Goal: Information Seeking & Learning: Learn about a topic

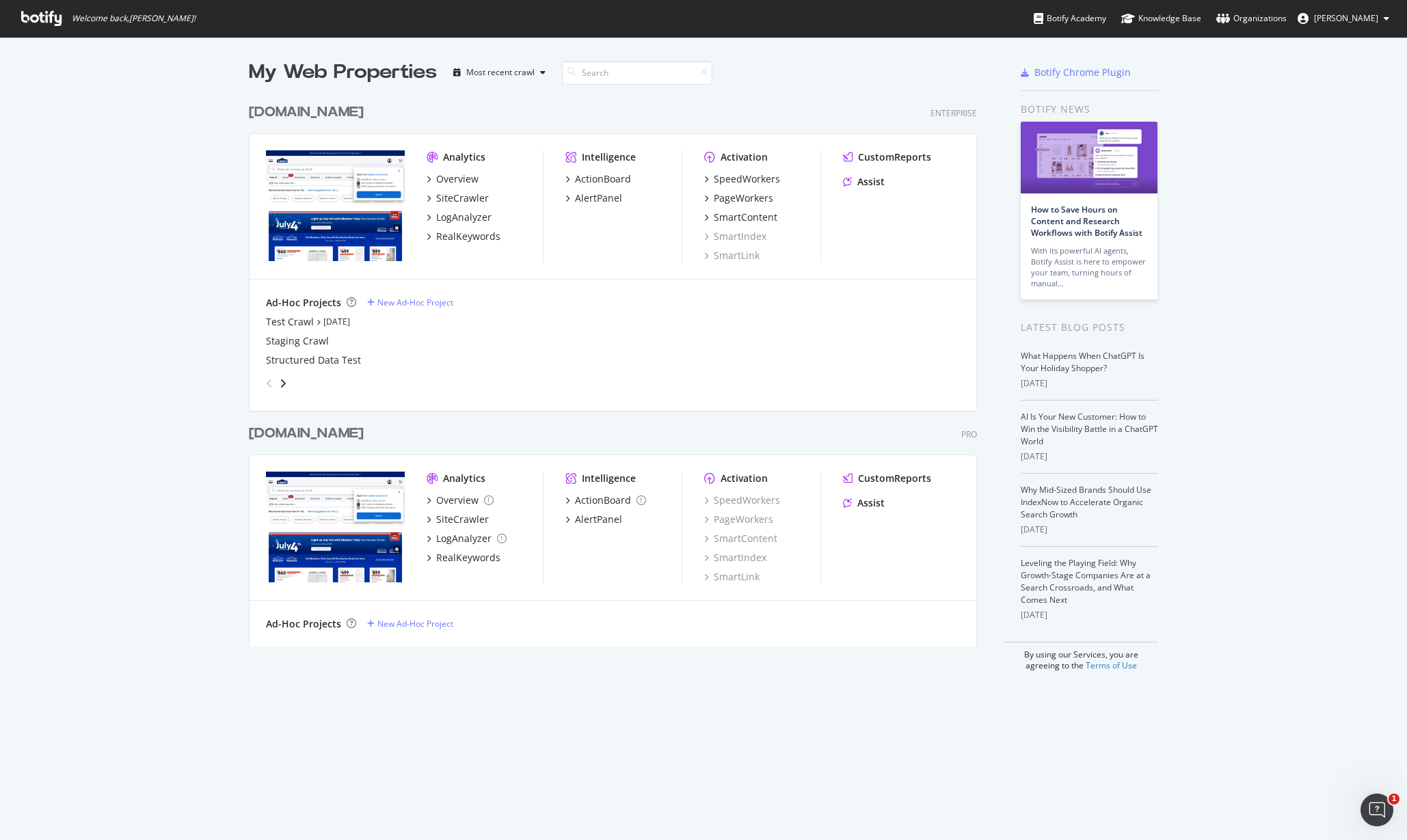
click at [342, 107] on div "[DOMAIN_NAME]" at bounding box center [306, 113] width 115 height 20
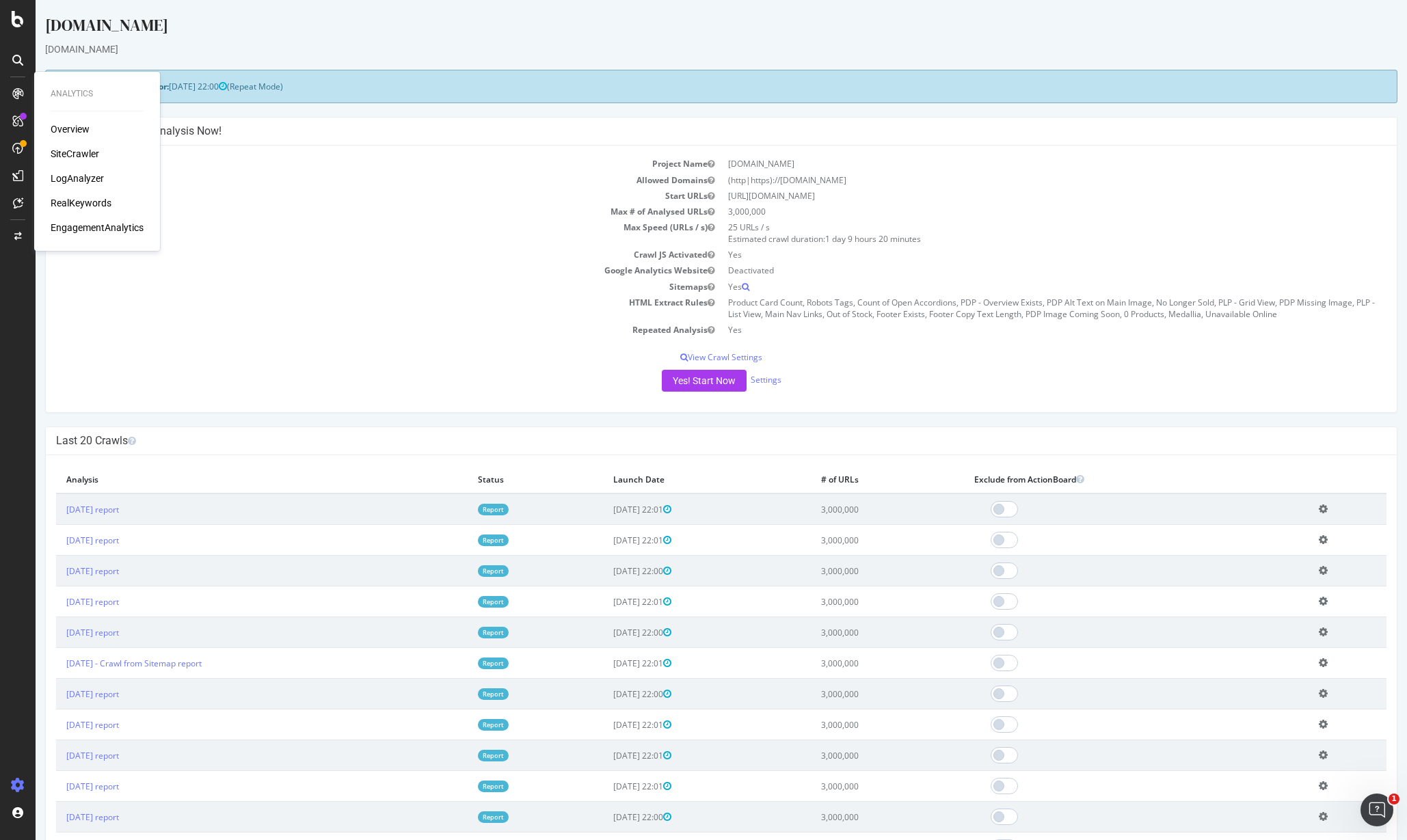
click at [84, 200] on div "RealKeywords" at bounding box center [81, 203] width 61 height 14
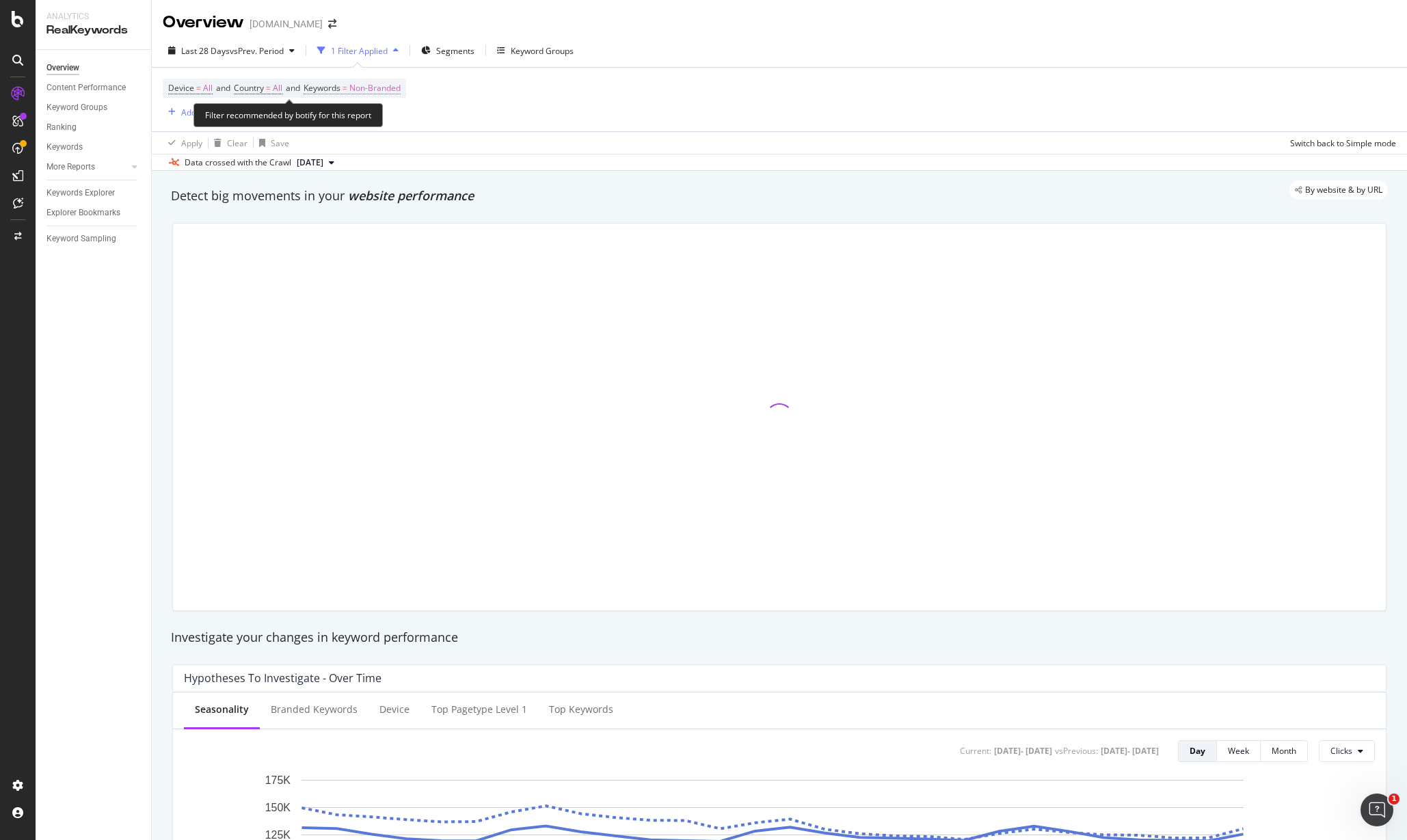
click at [329, 85] on span "Keywords" at bounding box center [321, 87] width 37 height 11
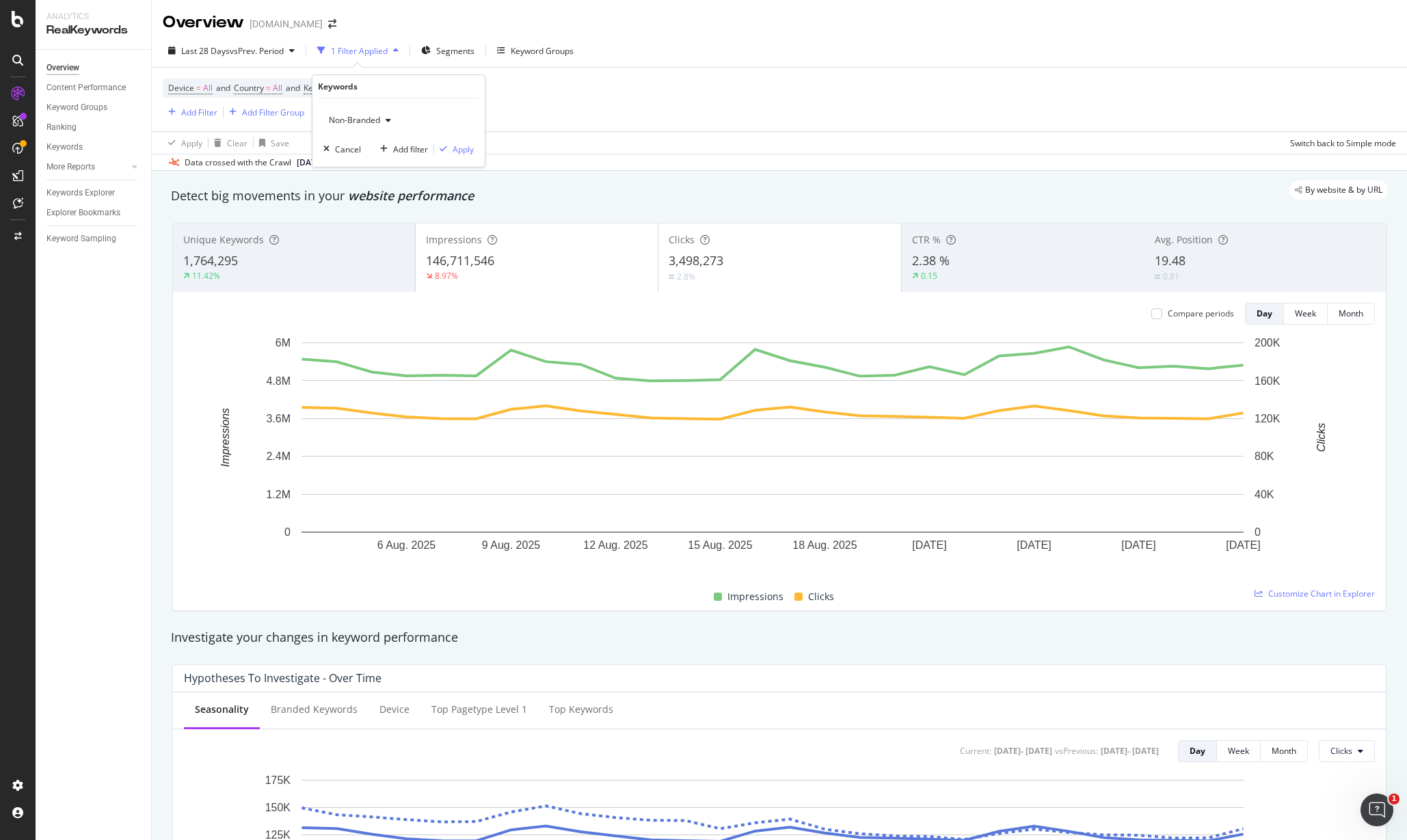
click at [355, 126] on div "Non-Branded" at bounding box center [359, 120] width 73 height 20
click at [339, 222] on span "All" at bounding box center [405, 227] width 139 height 12
click at [455, 149] on div "Apply" at bounding box center [463, 149] width 21 height 11
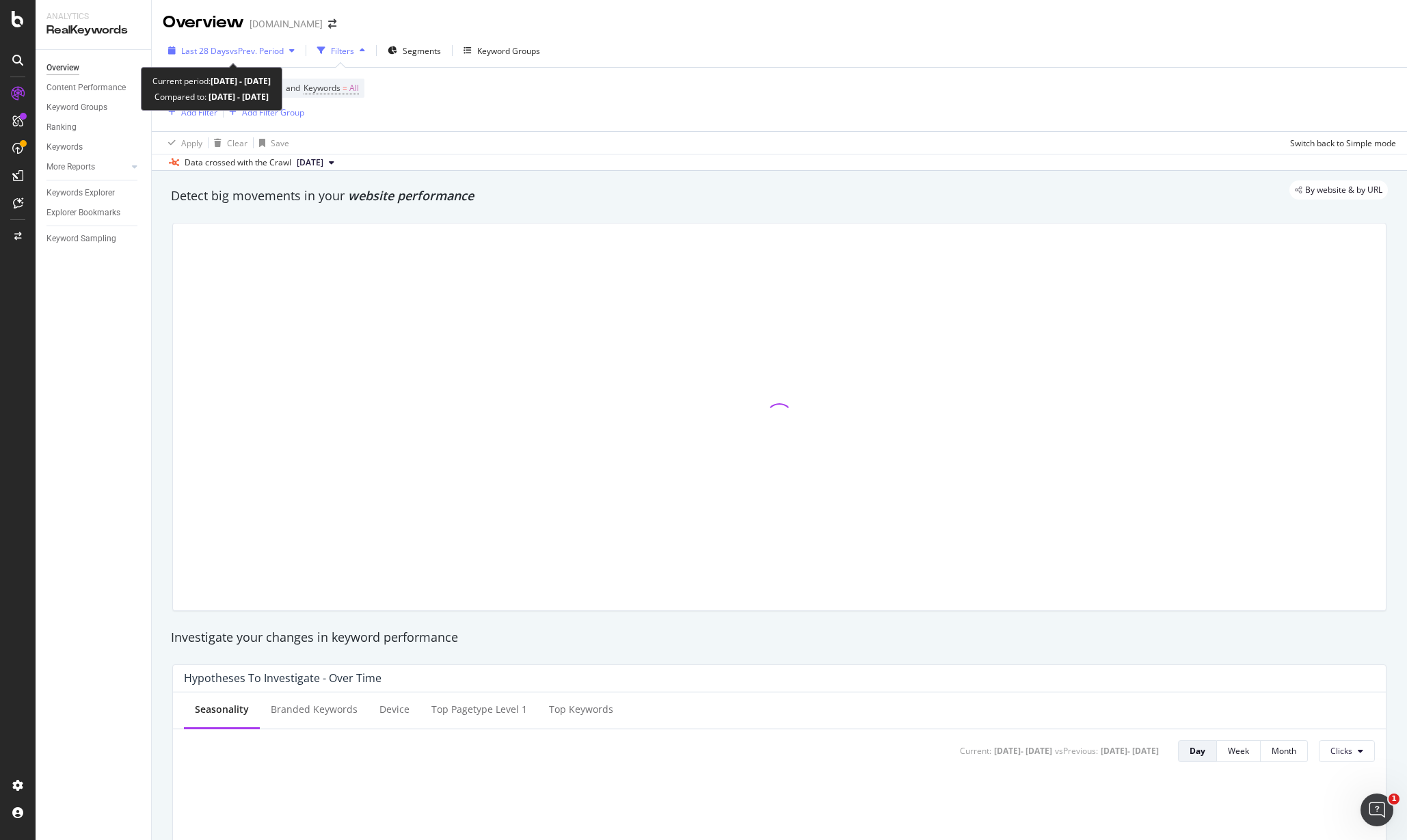
click at [248, 54] on span "vs Prev. Period" at bounding box center [256, 51] width 54 height 11
click at [536, 108] on div "Device = All and Country = All and Keywords = All Add Filter Add Filter Group" at bounding box center [779, 99] width 1233 height 64
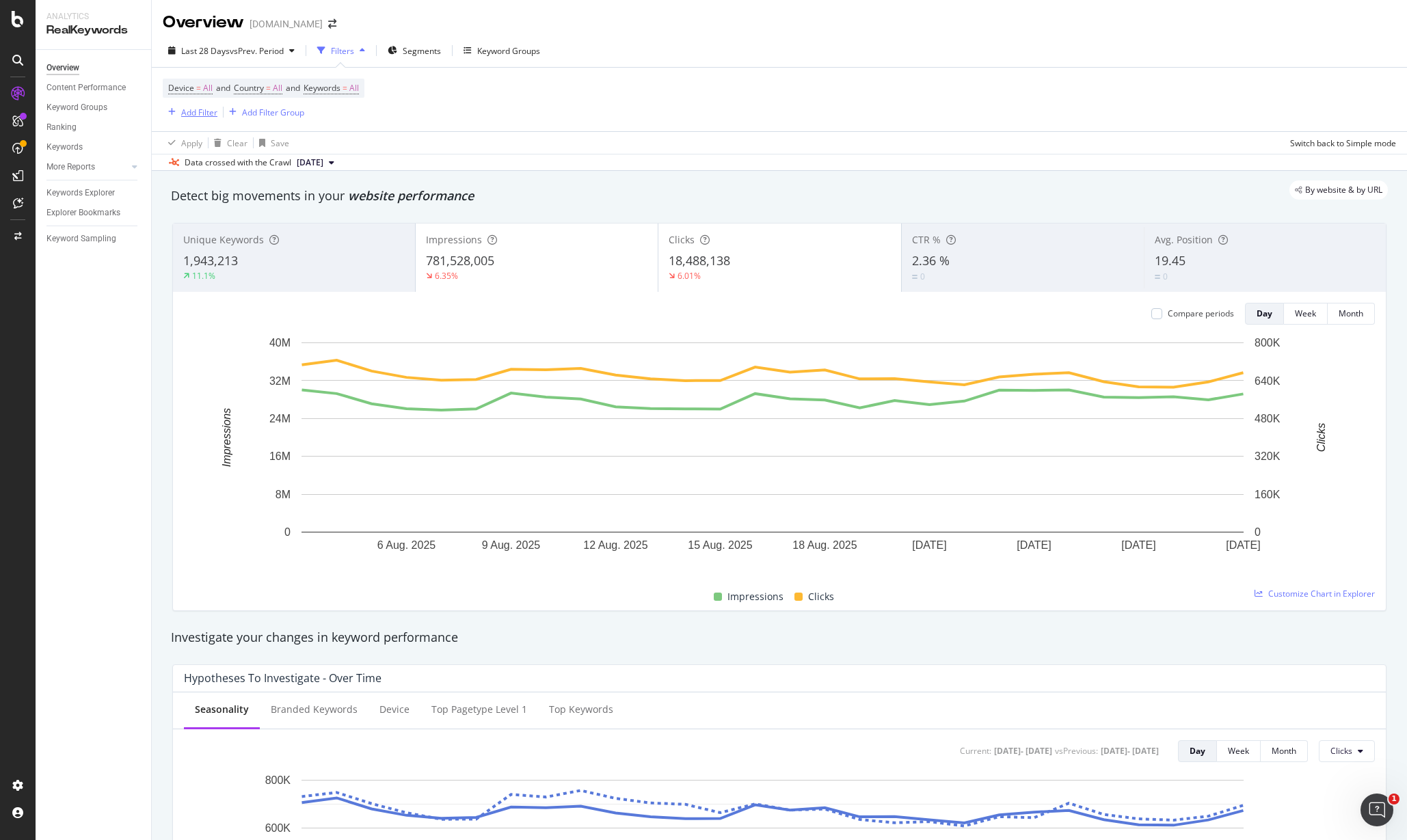
click at [203, 111] on div "Add Filter" at bounding box center [199, 112] width 36 height 11
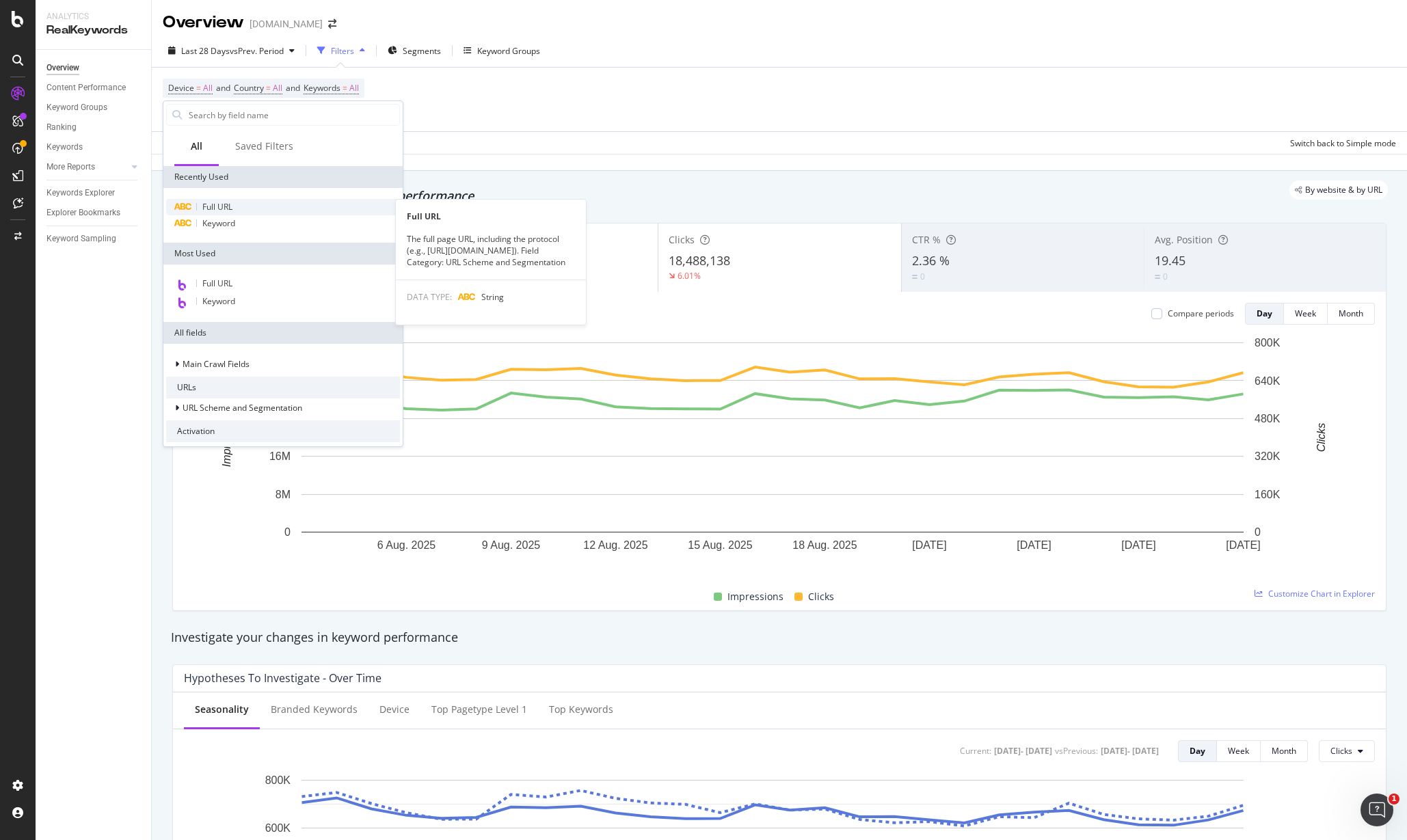
click at [203, 213] on div "Full URL" at bounding box center [283, 207] width 234 height 17
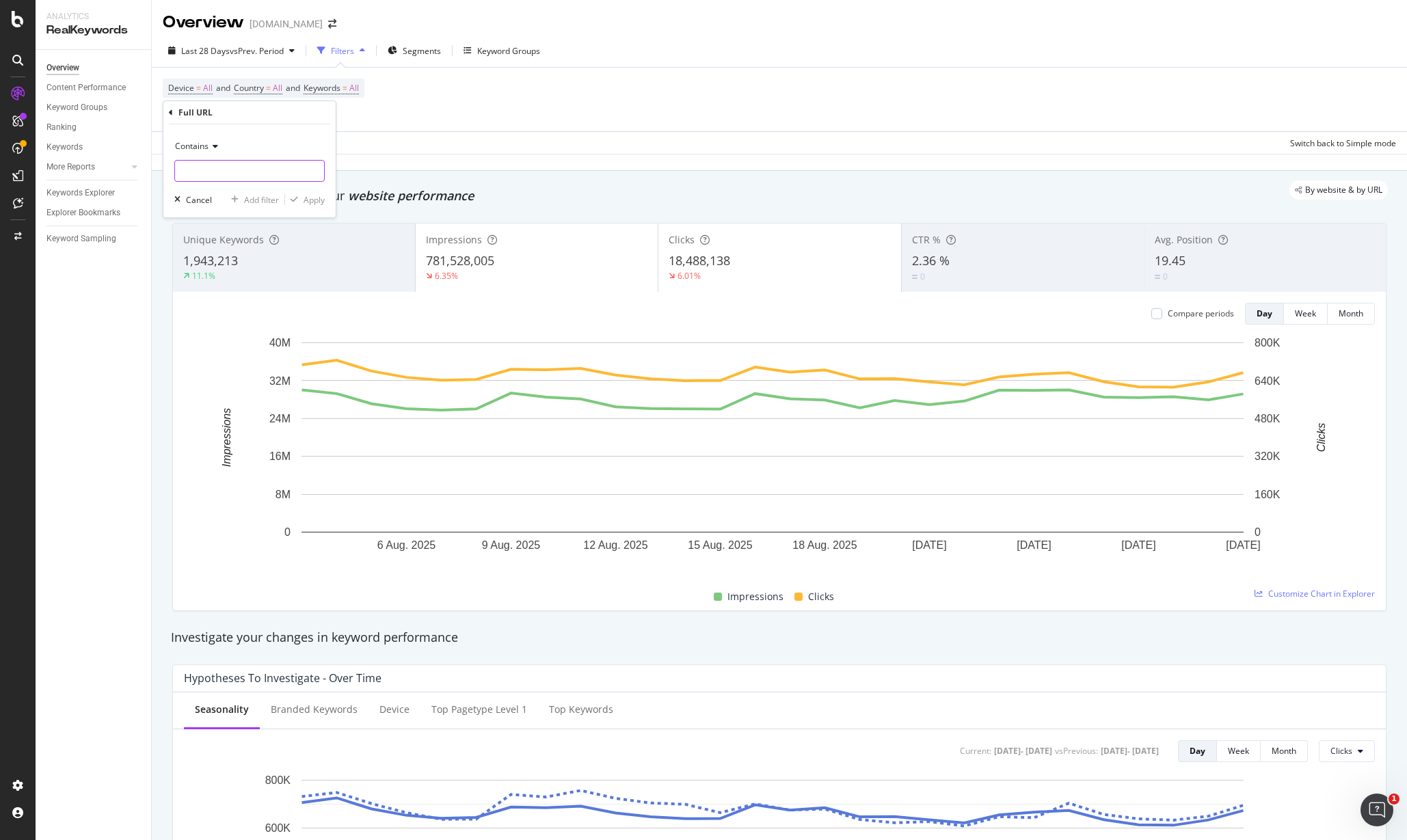
click at [238, 163] on input "text" at bounding box center [249, 170] width 149 height 22
type input "/c/"
click at [303, 200] on div "Apply" at bounding box center [314, 200] width 21 height 11
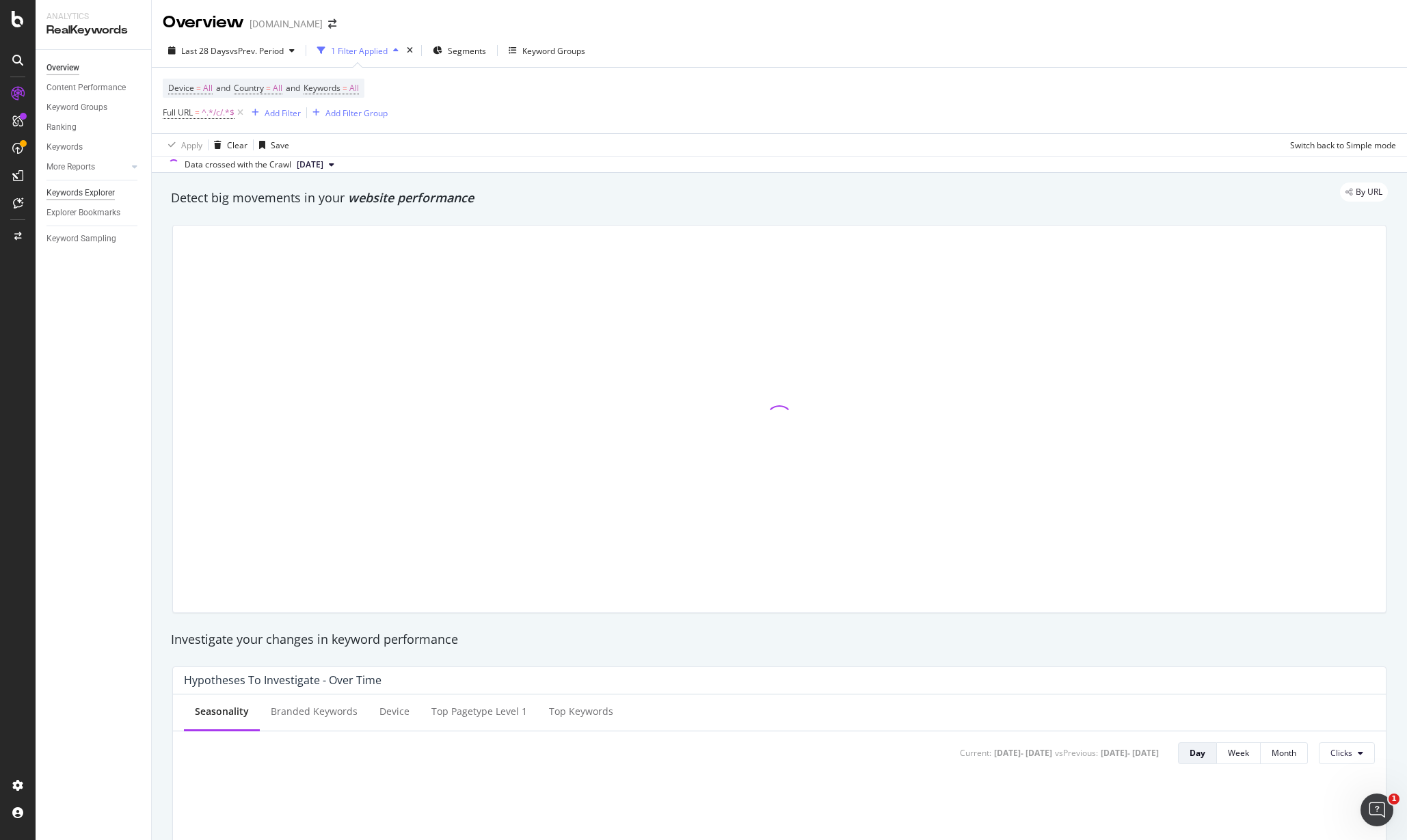
click at [84, 194] on div "Keywords Explorer" at bounding box center [80, 193] width 68 height 14
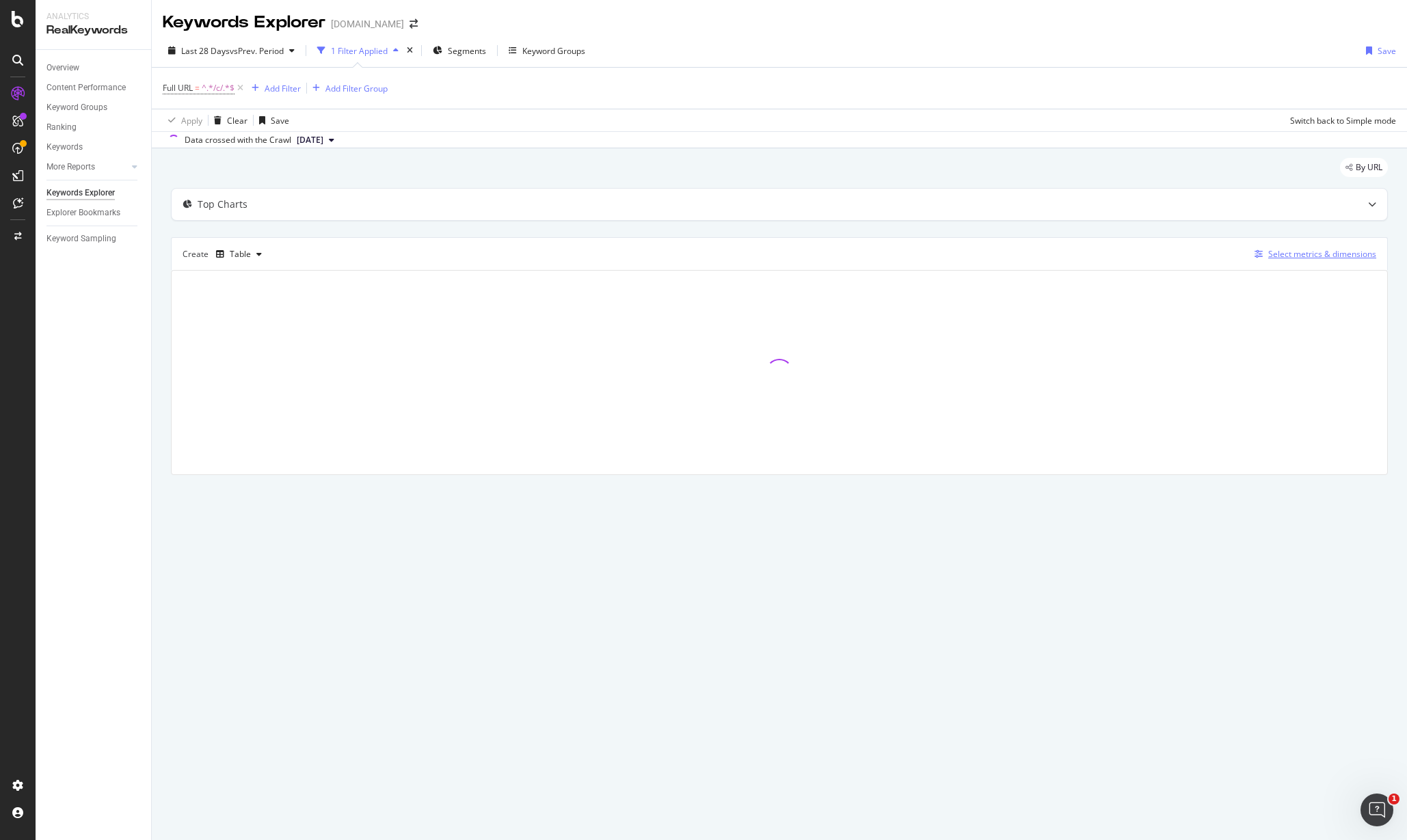
click at [1296, 252] on div "Select metrics & dimensions" at bounding box center [1322, 253] width 108 height 11
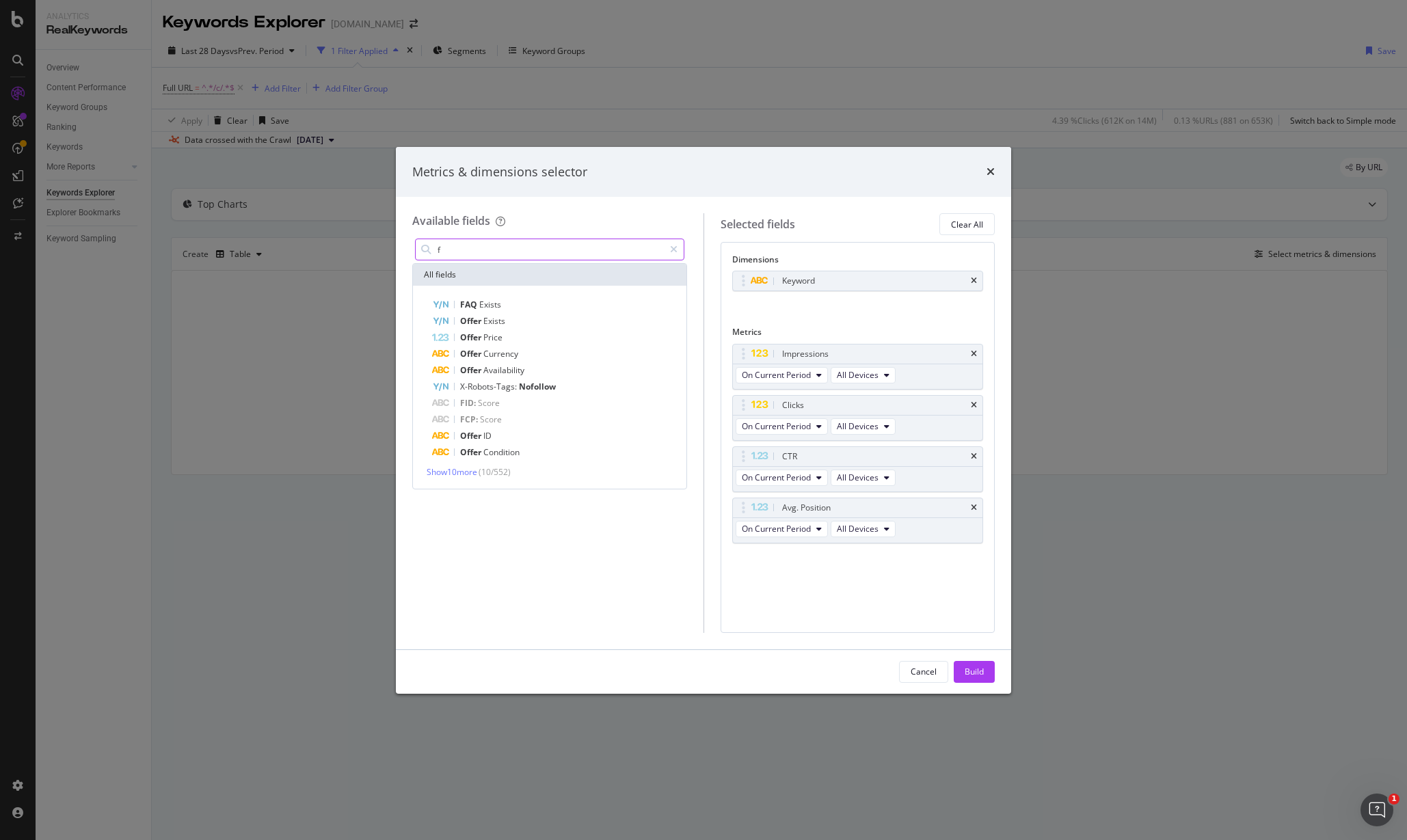
drag, startPoint x: 464, startPoint y: 246, endPoint x: 472, endPoint y: 250, distance: 8.9
click at [467, 250] on input "f" at bounding box center [550, 249] width 228 height 20
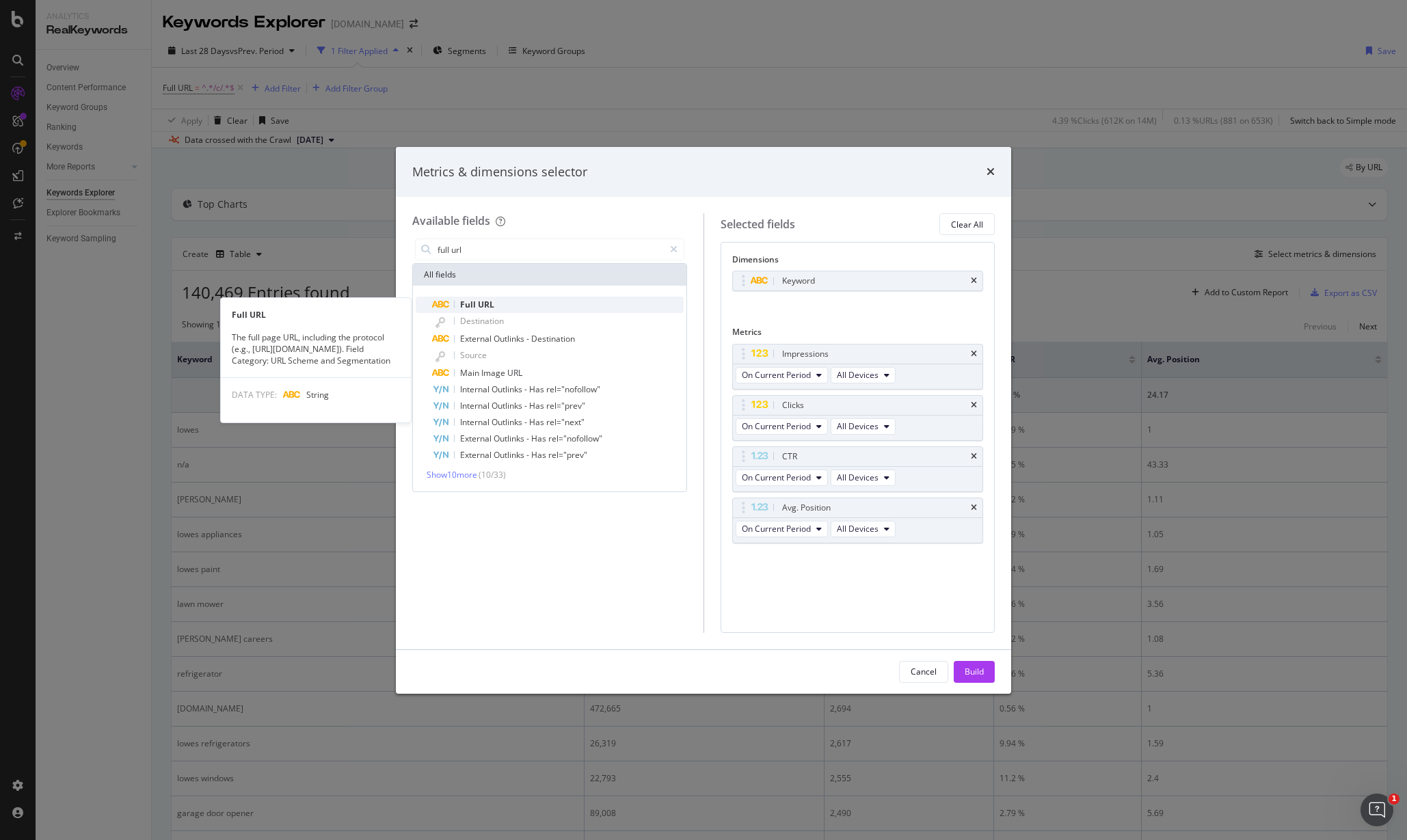
type input "full url"
click at [478, 308] on span "URL" at bounding box center [486, 304] width 17 height 11
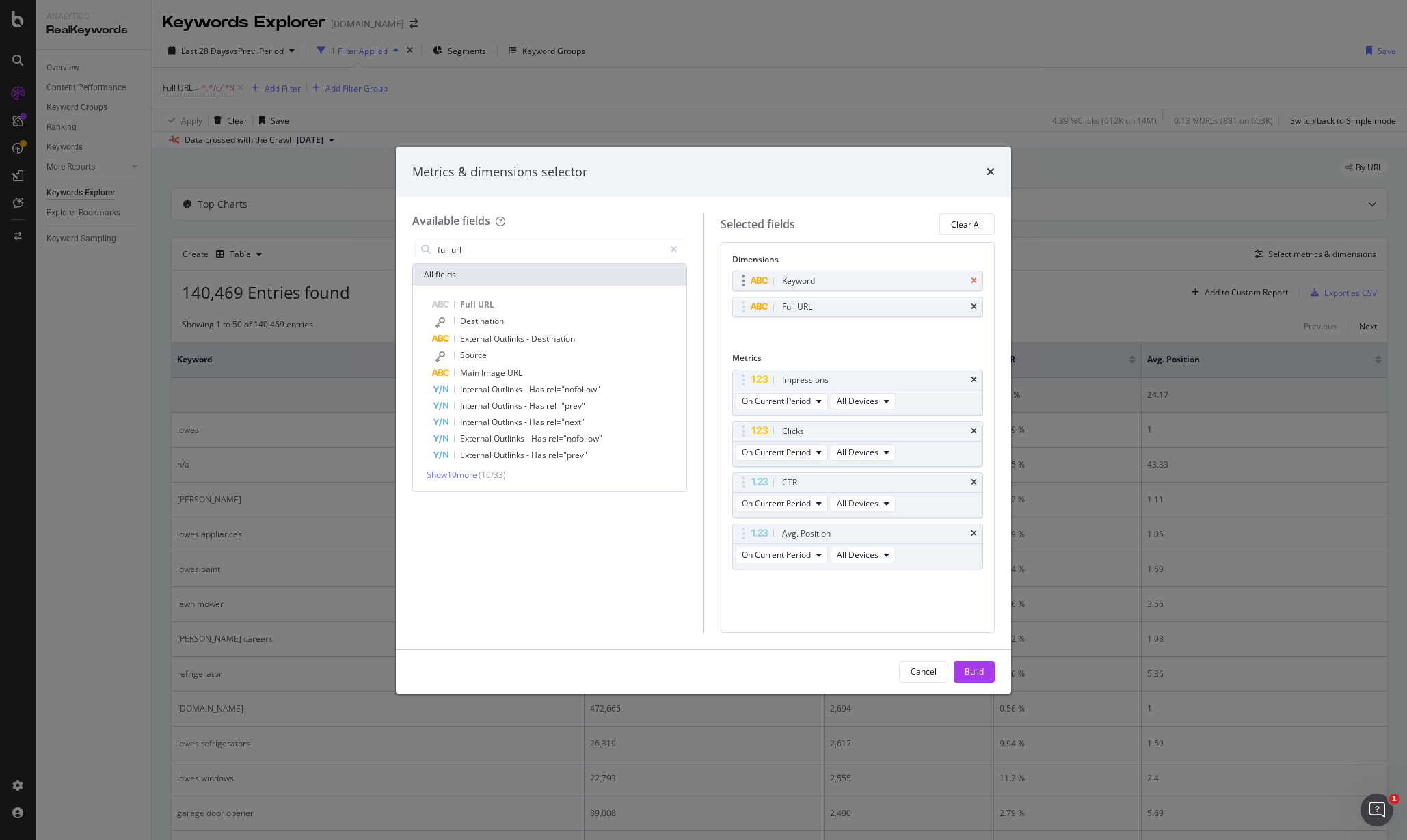
click at [971, 279] on div "Keyword" at bounding box center [858, 281] width 250 height 19
click at [971, 277] on icon "times" at bounding box center [974, 281] width 6 height 8
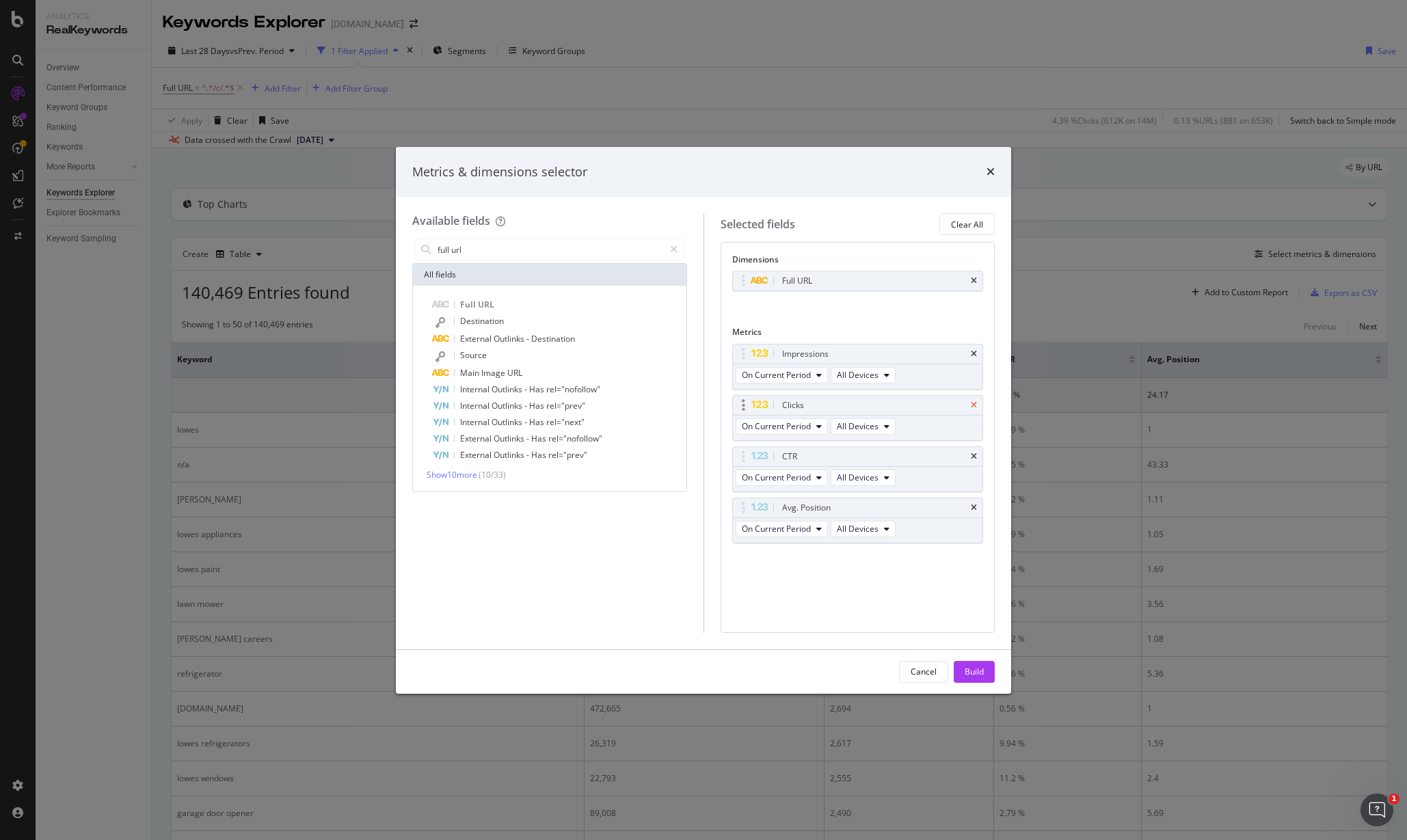
click at [974, 404] on icon "times" at bounding box center [974, 405] width 6 height 8
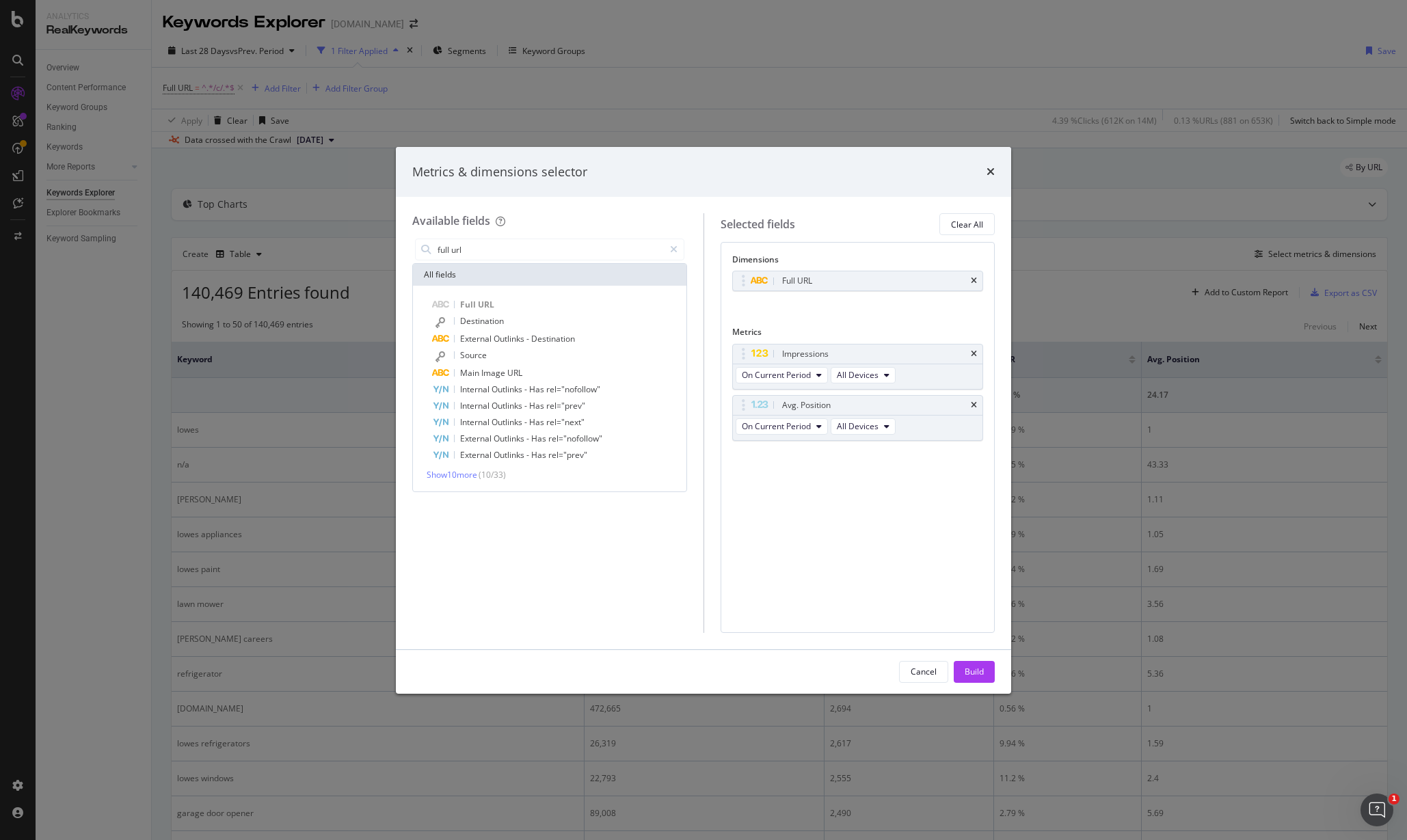
click at [974, 404] on icon "times" at bounding box center [974, 405] width 6 height 8
click at [976, 670] on div "Build" at bounding box center [974, 671] width 19 height 11
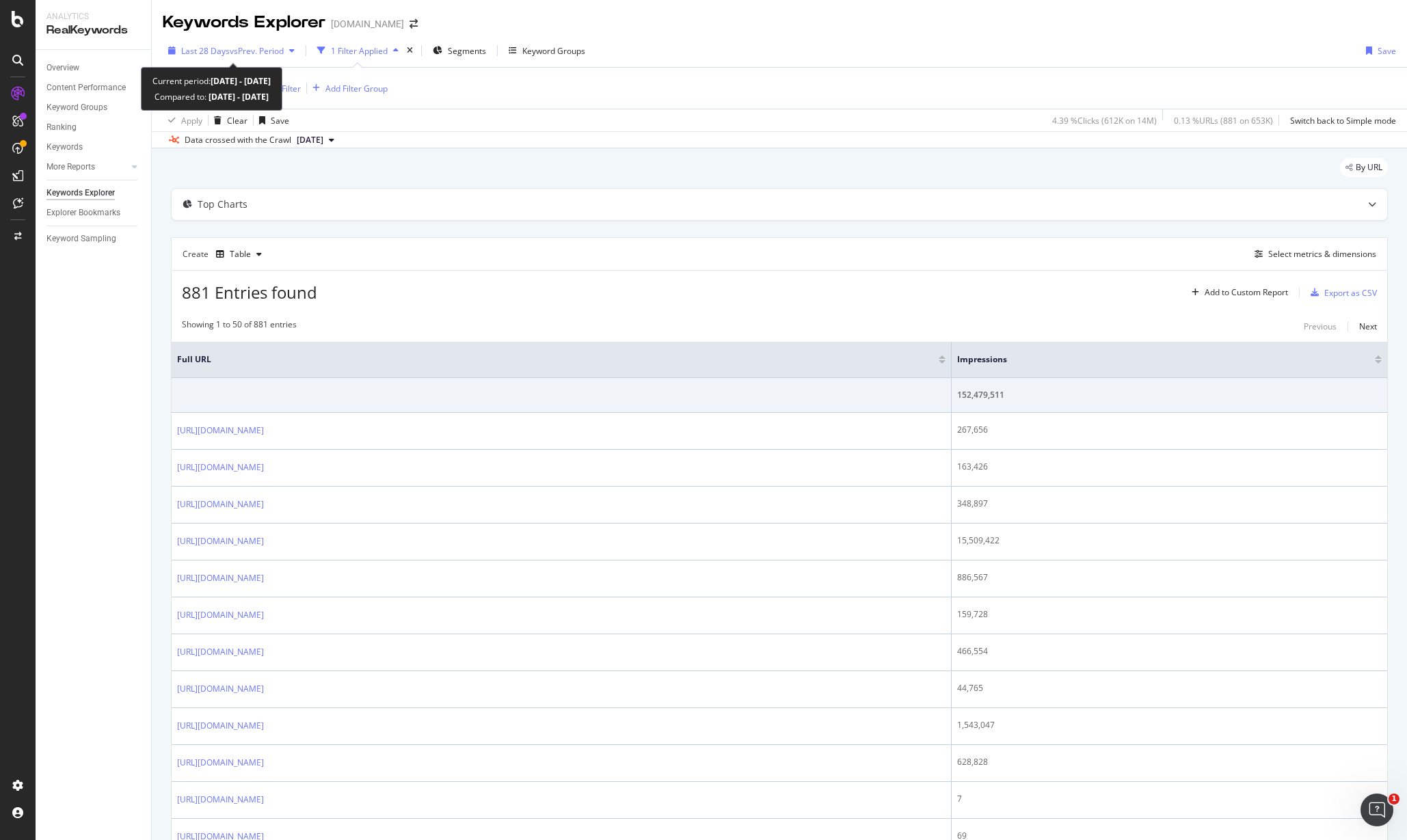
click at [252, 51] on span "vs Prev. Period" at bounding box center [256, 51] width 54 height 11
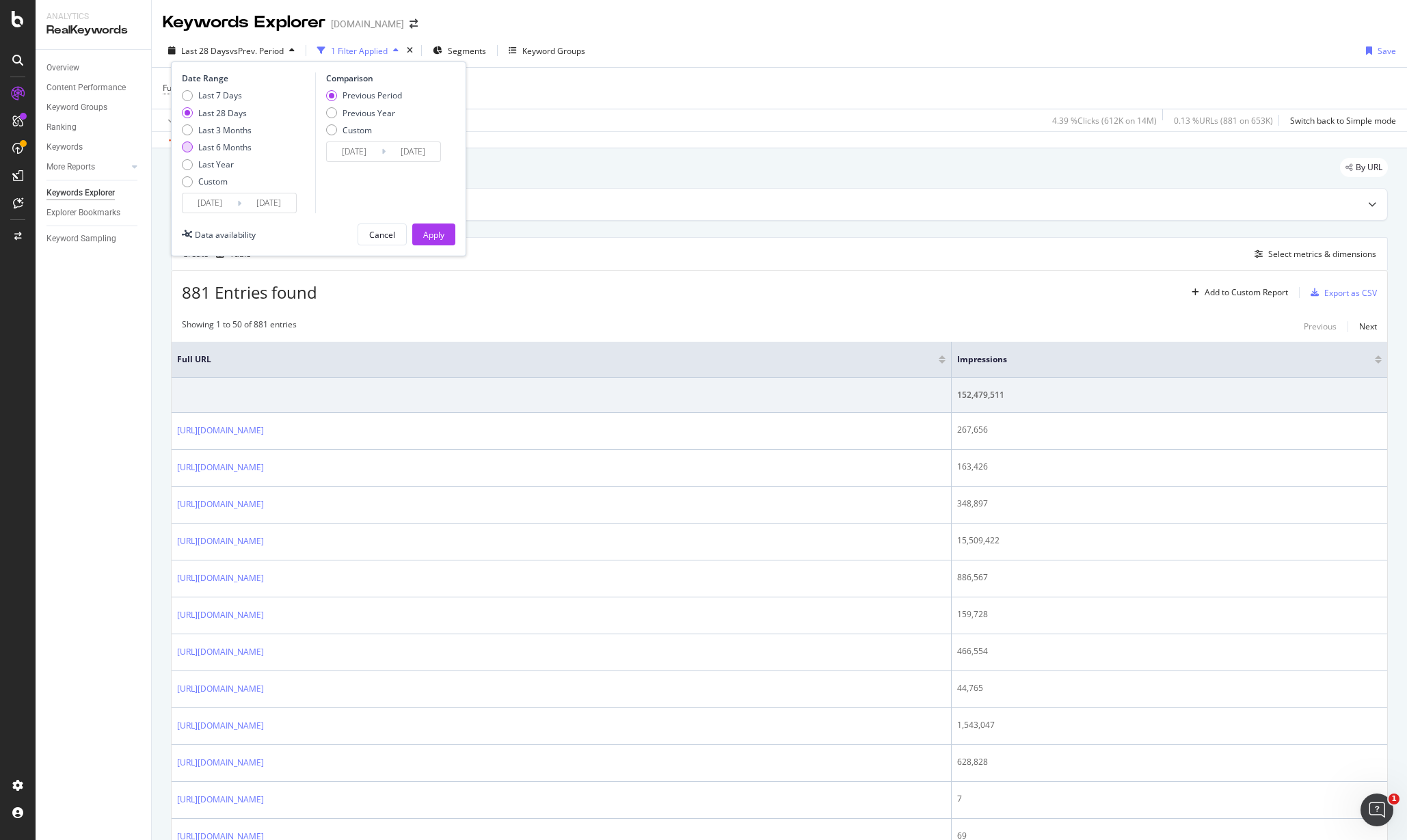
click at [220, 148] on div "Last 6 Months" at bounding box center [225, 147] width 53 height 11
type input "[DATE]"
click at [353, 120] on div "Previous Period Previous Year Custom" at bounding box center [364, 115] width 76 height 51
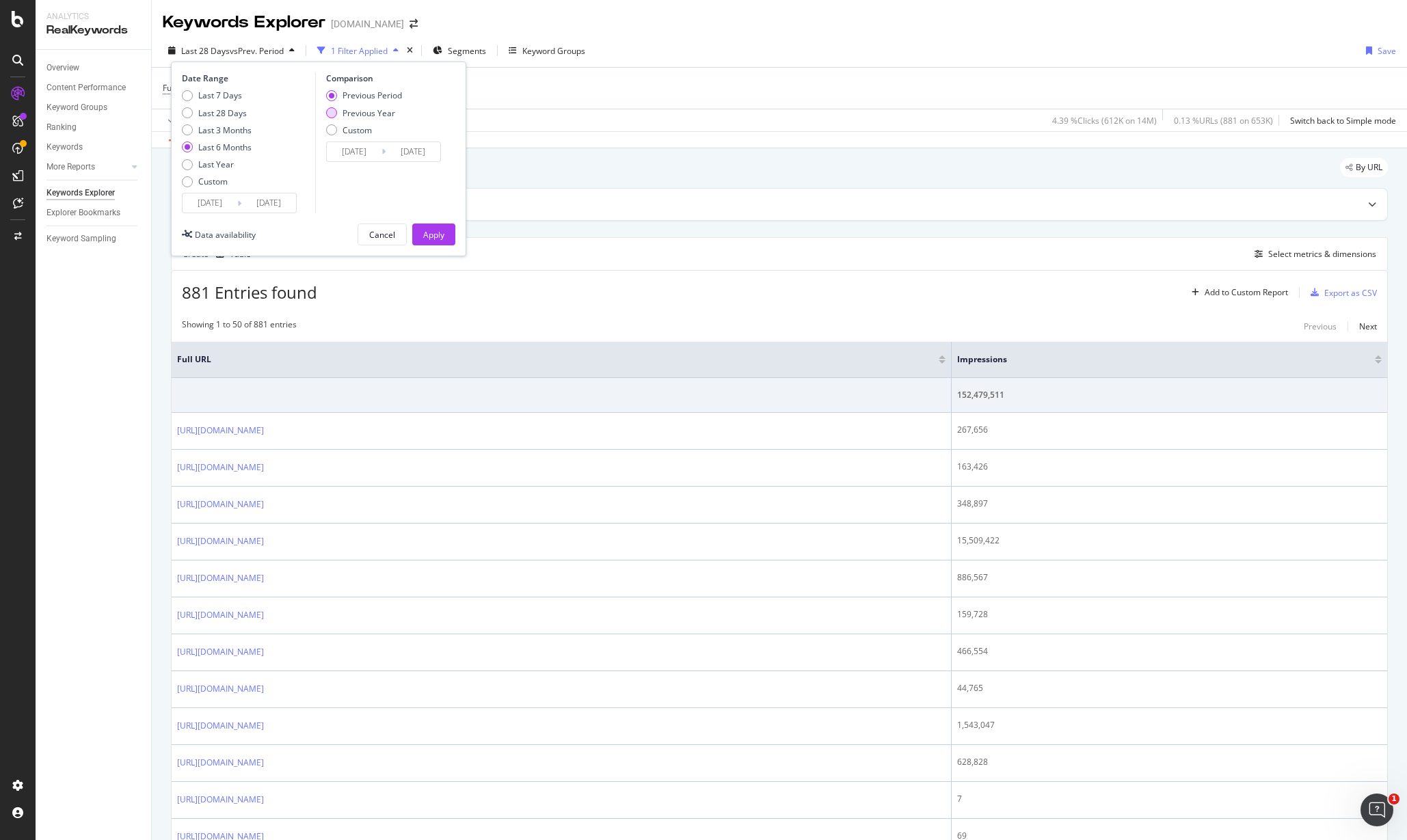
click at [351, 114] on div "Previous Year" at bounding box center [369, 113] width 53 height 11
type input "[DATE]"
click at [430, 229] on div "Apply" at bounding box center [433, 234] width 21 height 11
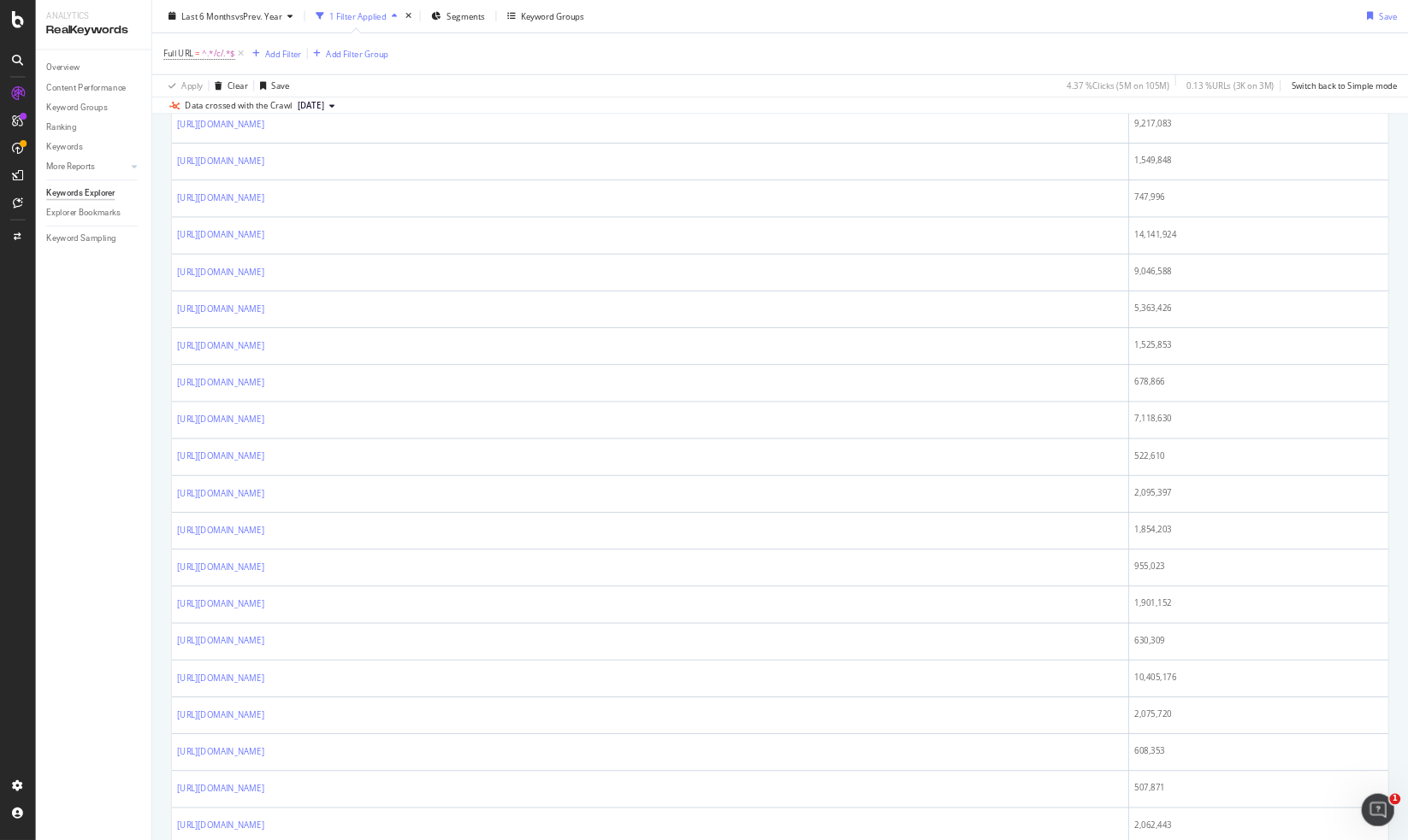
scroll to position [106, 0]
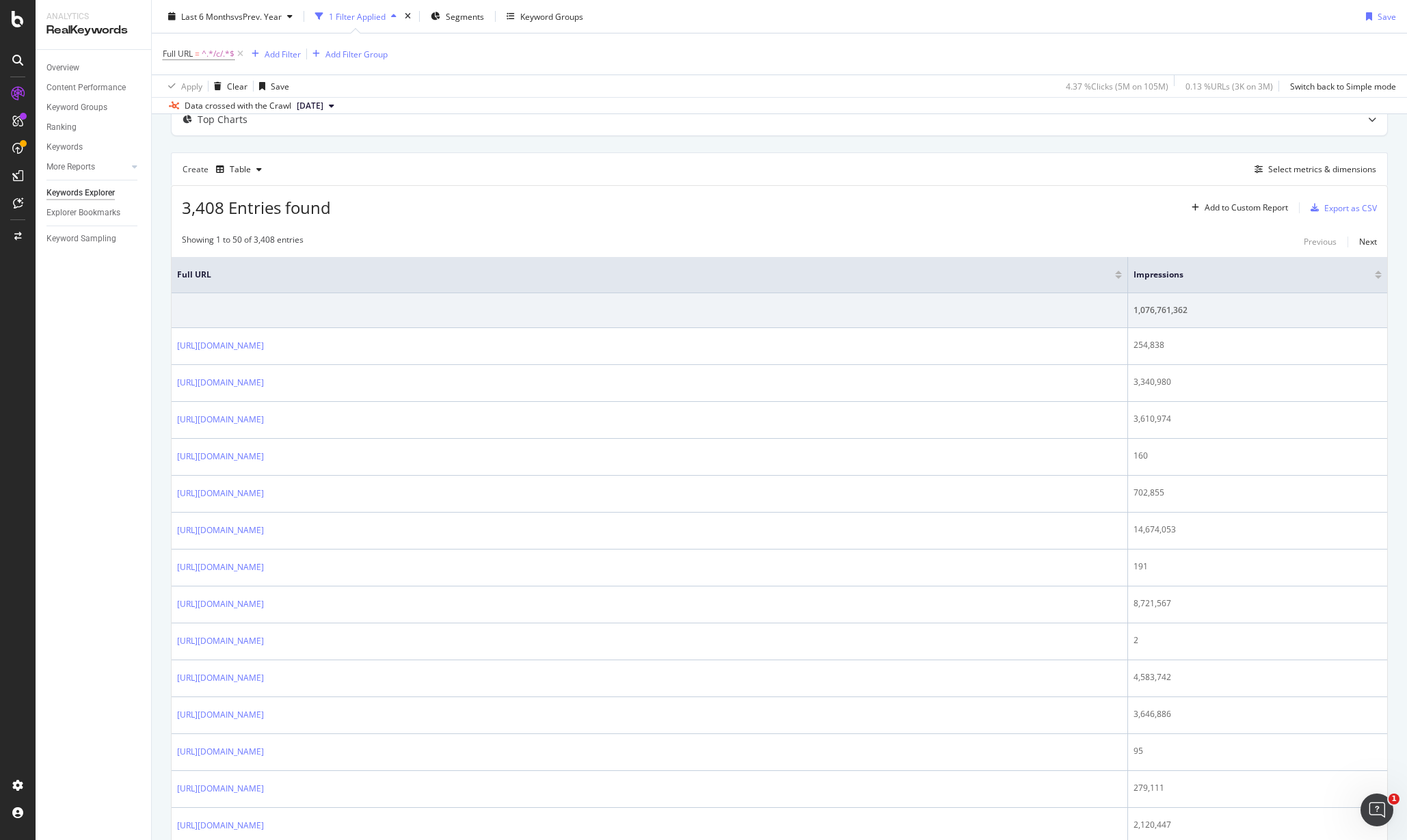
click at [465, 164] on div "Create Table Select metrics & dimensions" at bounding box center [779, 169] width 1217 height 33
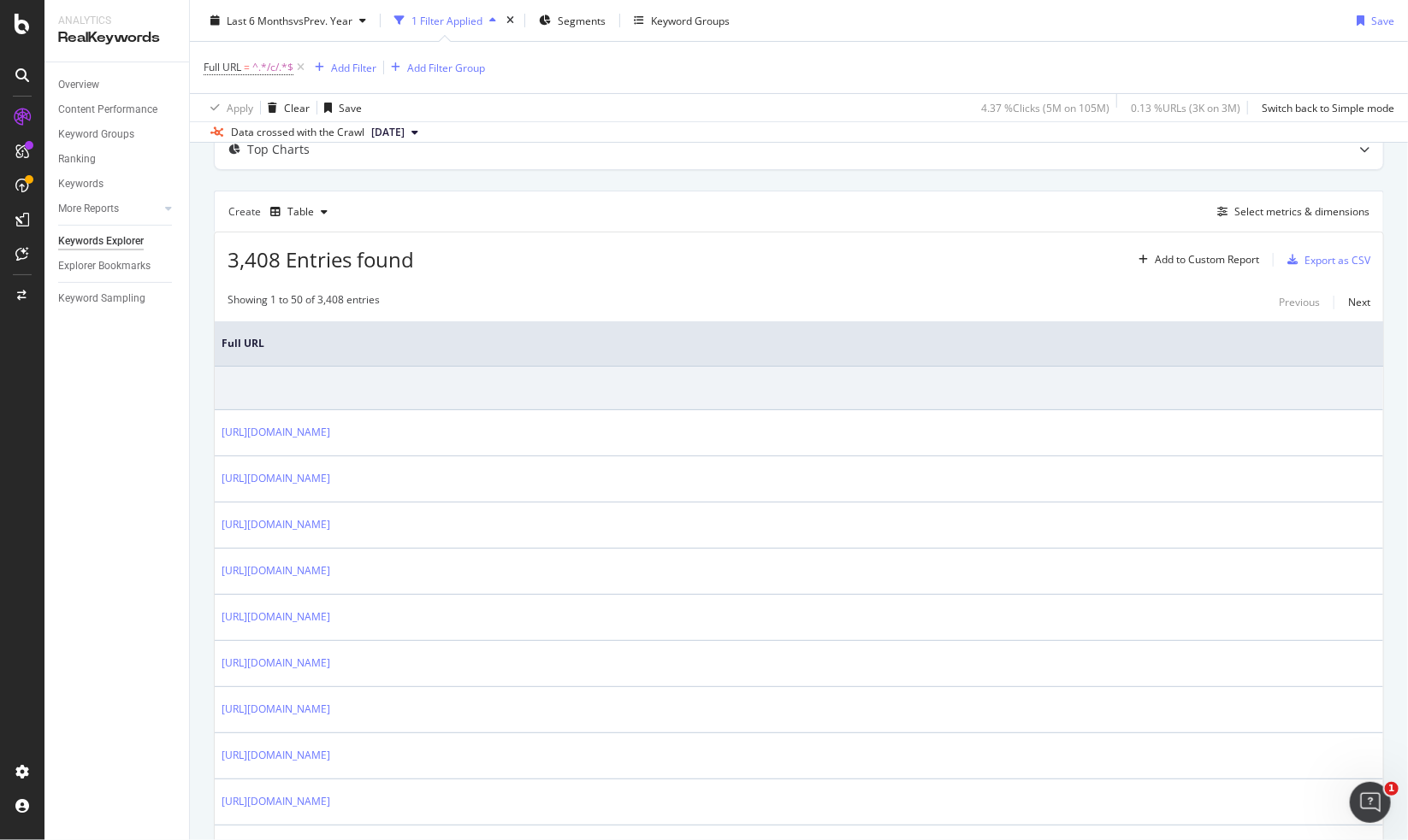
scroll to position [1726, 0]
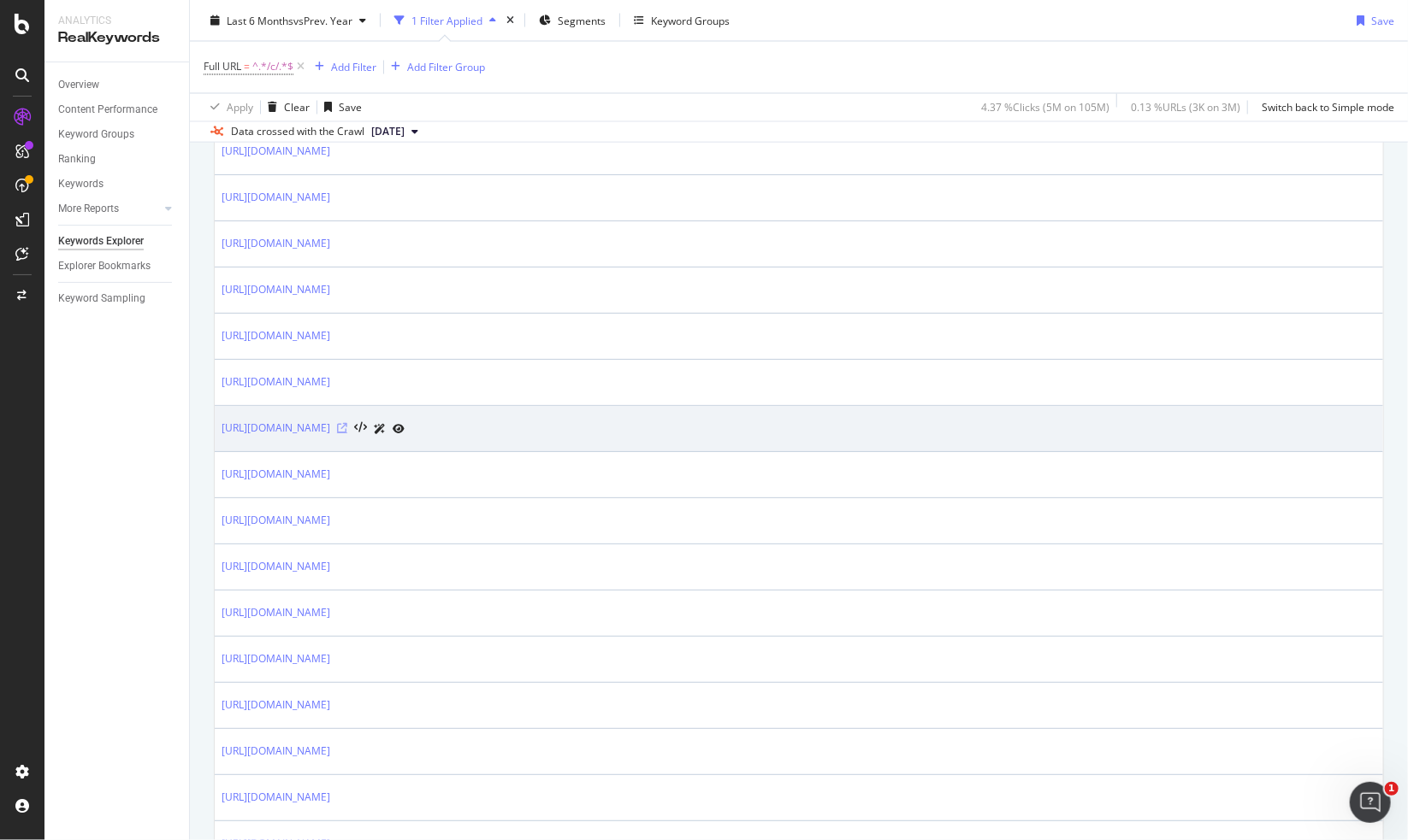
click at [347, 424] on icon at bounding box center [342, 428] width 10 height 10
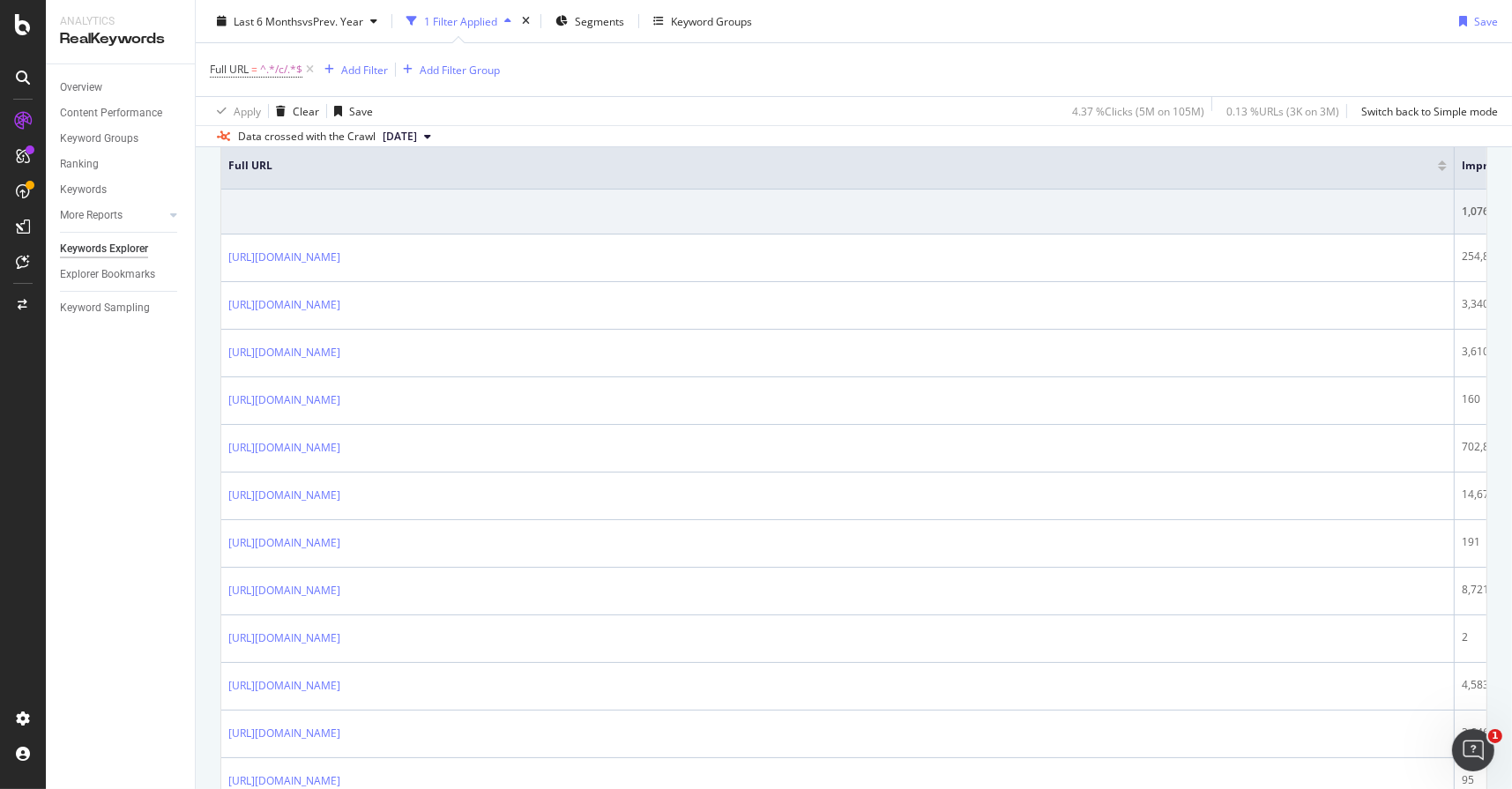
scroll to position [0, 0]
